Goal: Check status: Check status

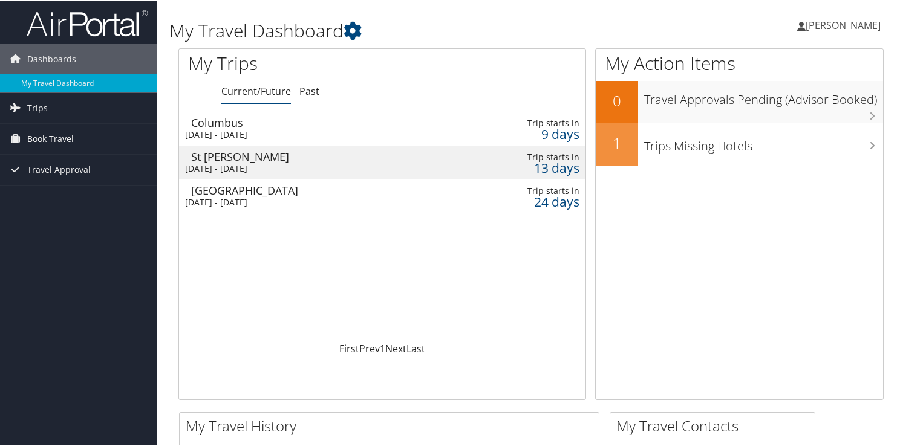
click at [302, 126] on div "Columbus" at bounding box center [320, 121] width 258 height 11
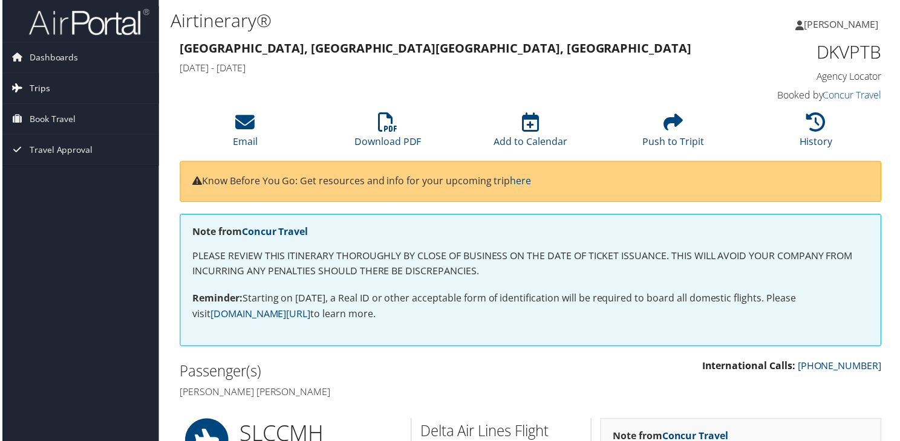
click at [42, 88] on span "Trips" at bounding box center [37, 89] width 21 height 30
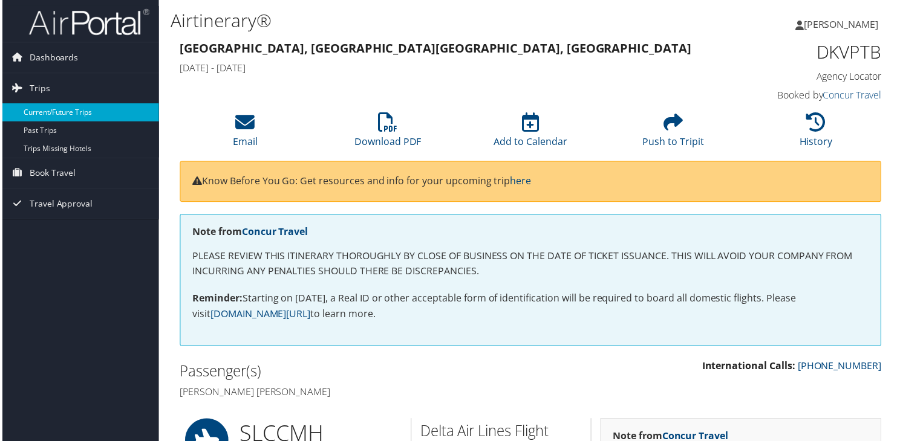
click at [42, 117] on link "Current/Future Trips" at bounding box center [78, 113] width 157 height 18
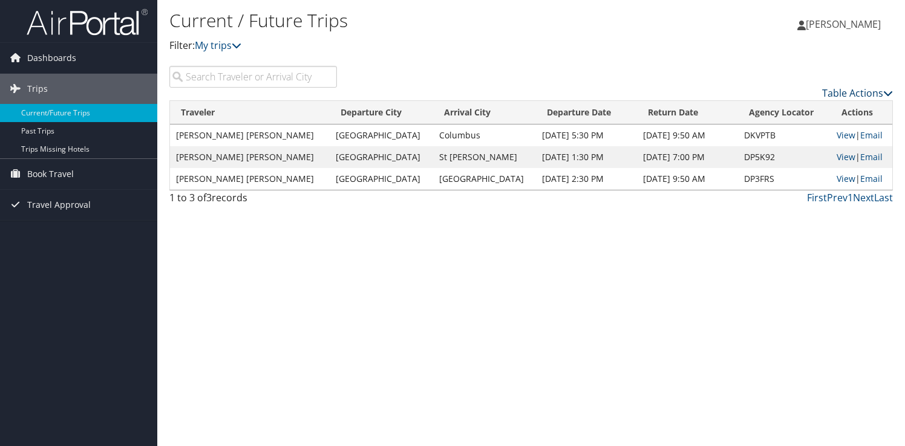
click at [859, 93] on link "Table Actions" at bounding box center [857, 92] width 71 height 13
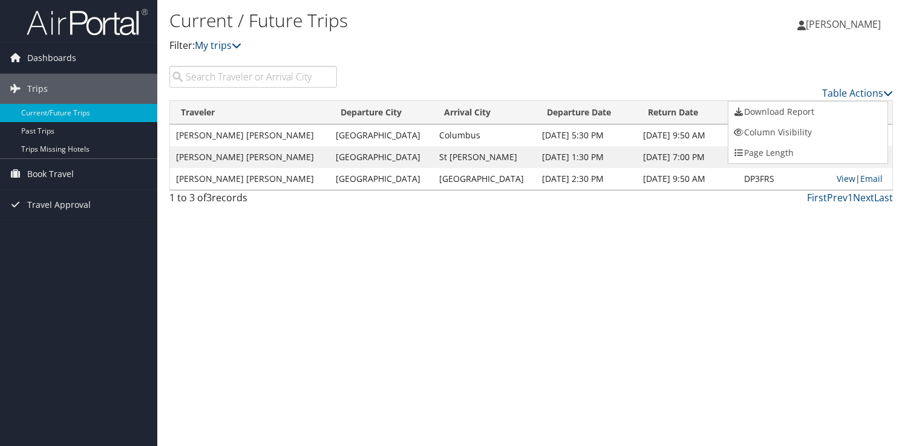
click at [715, 72] on div at bounding box center [452, 223] width 905 height 446
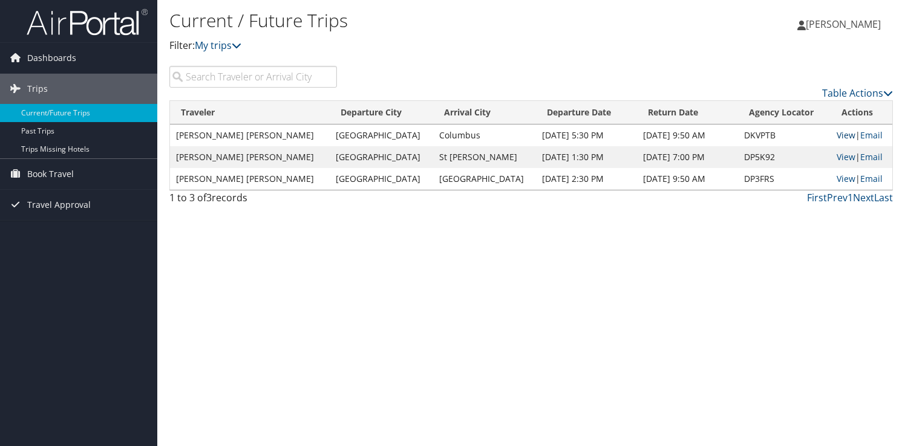
click at [836, 135] on link "View" at bounding box center [845, 134] width 19 height 11
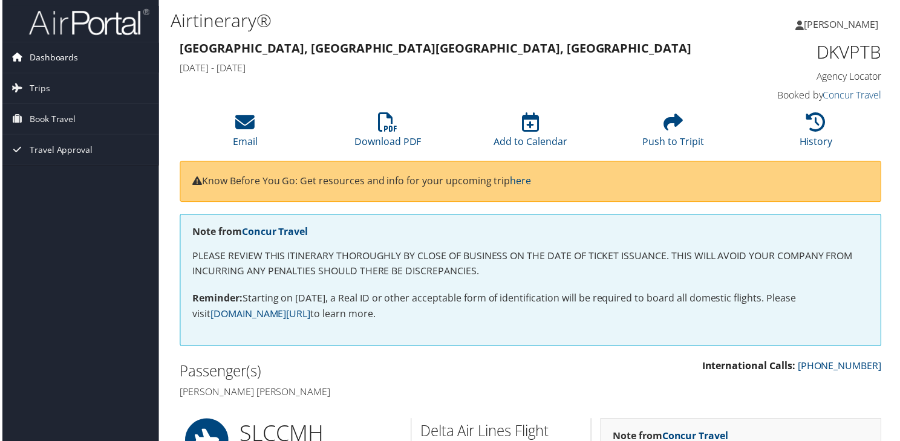
click at [50, 56] on span "Dashboards" at bounding box center [51, 58] width 49 height 30
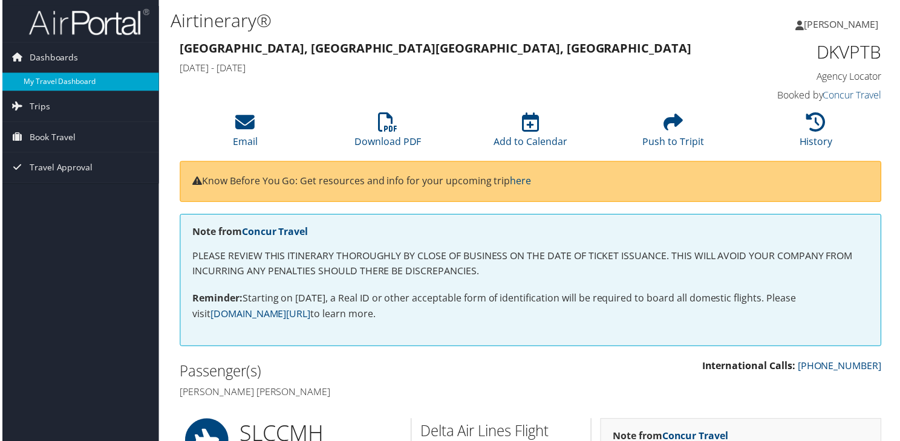
click at [48, 83] on link "My Travel Dashboard" at bounding box center [78, 82] width 157 height 18
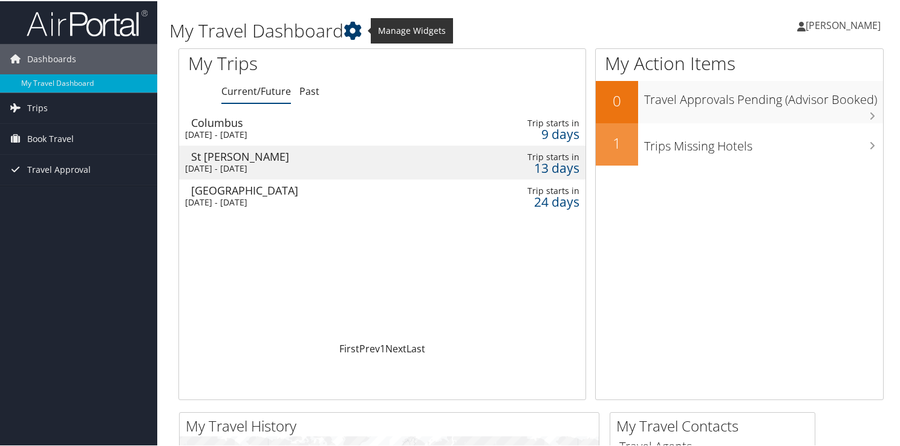
click at [355, 28] on icon at bounding box center [352, 30] width 18 height 18
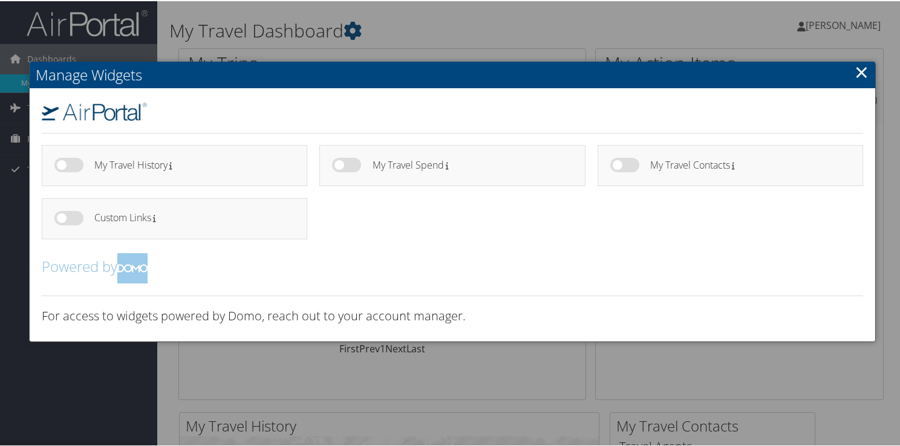
click at [862, 73] on link "×" at bounding box center [861, 71] width 14 height 24
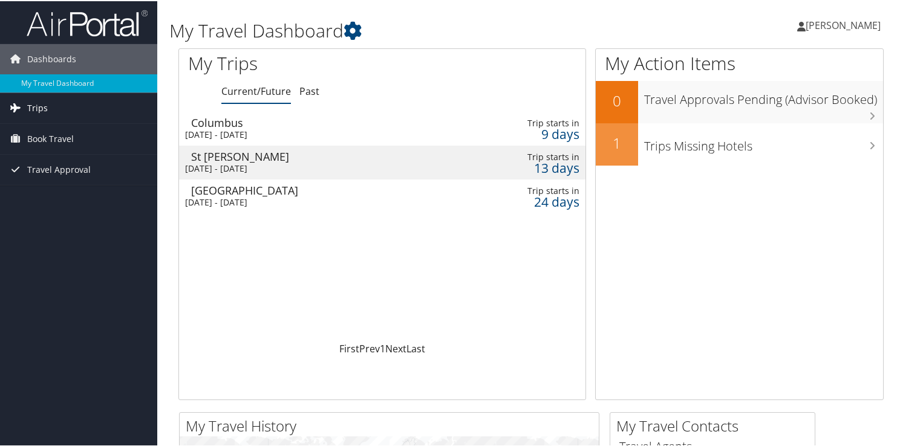
click at [57, 108] on link "Trips" at bounding box center [78, 107] width 157 height 30
click at [53, 194] on span "Book Travel" at bounding box center [50, 192] width 47 height 30
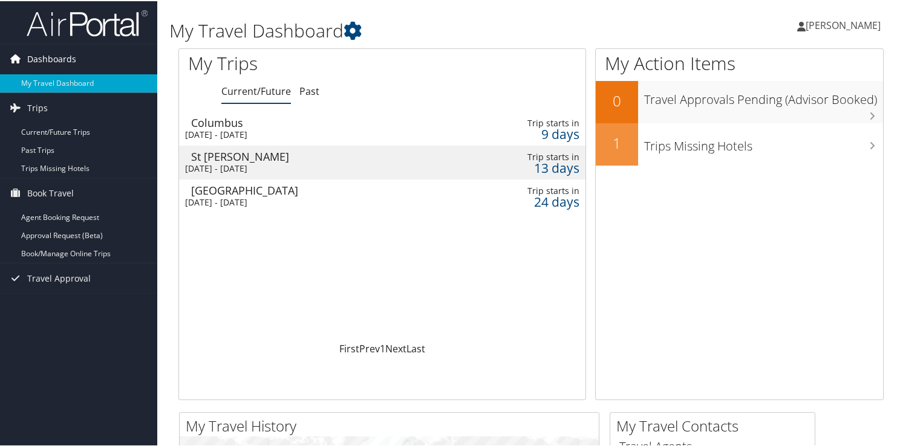
click at [46, 60] on span "Dashboards" at bounding box center [51, 58] width 49 height 30
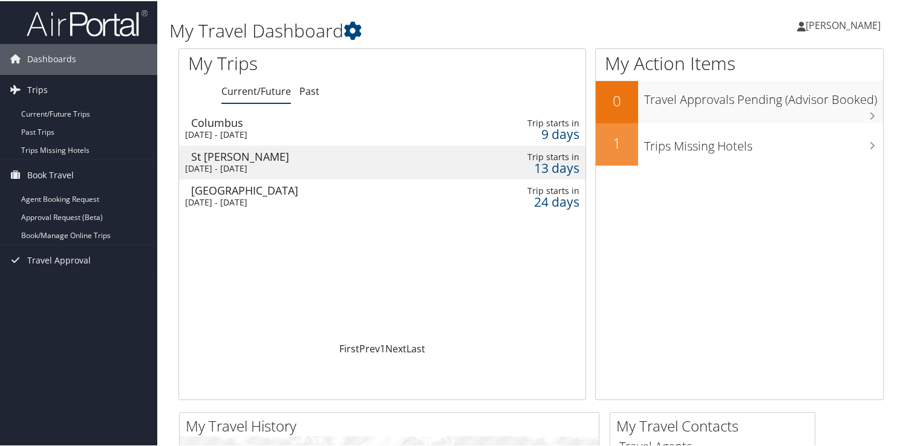
click at [93, 30] on img at bounding box center [87, 22] width 121 height 28
